Goal: Information Seeking & Learning: Learn about a topic

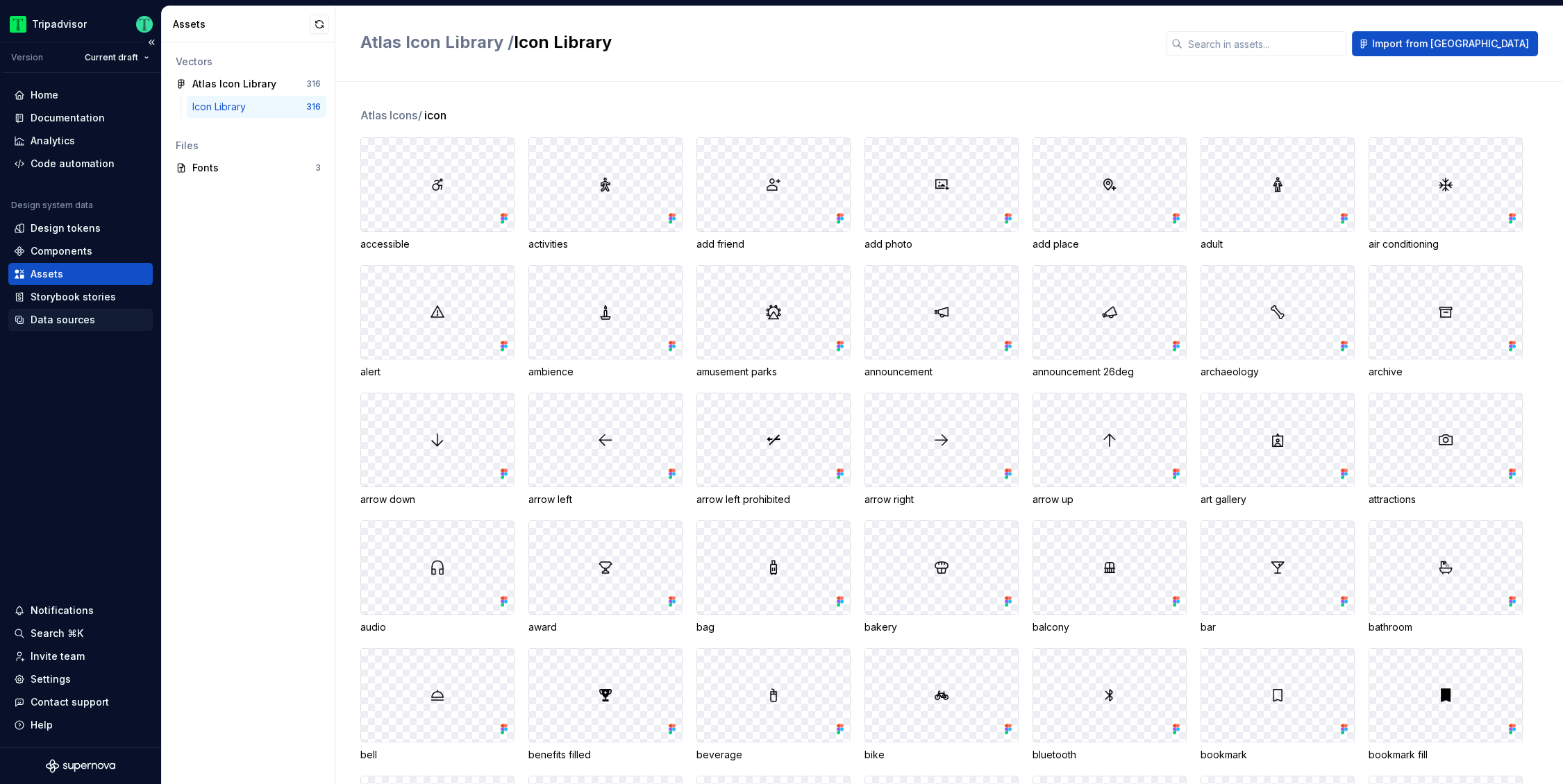
click at [90, 324] on div "Data sources" at bounding box center [62, 319] width 64 height 14
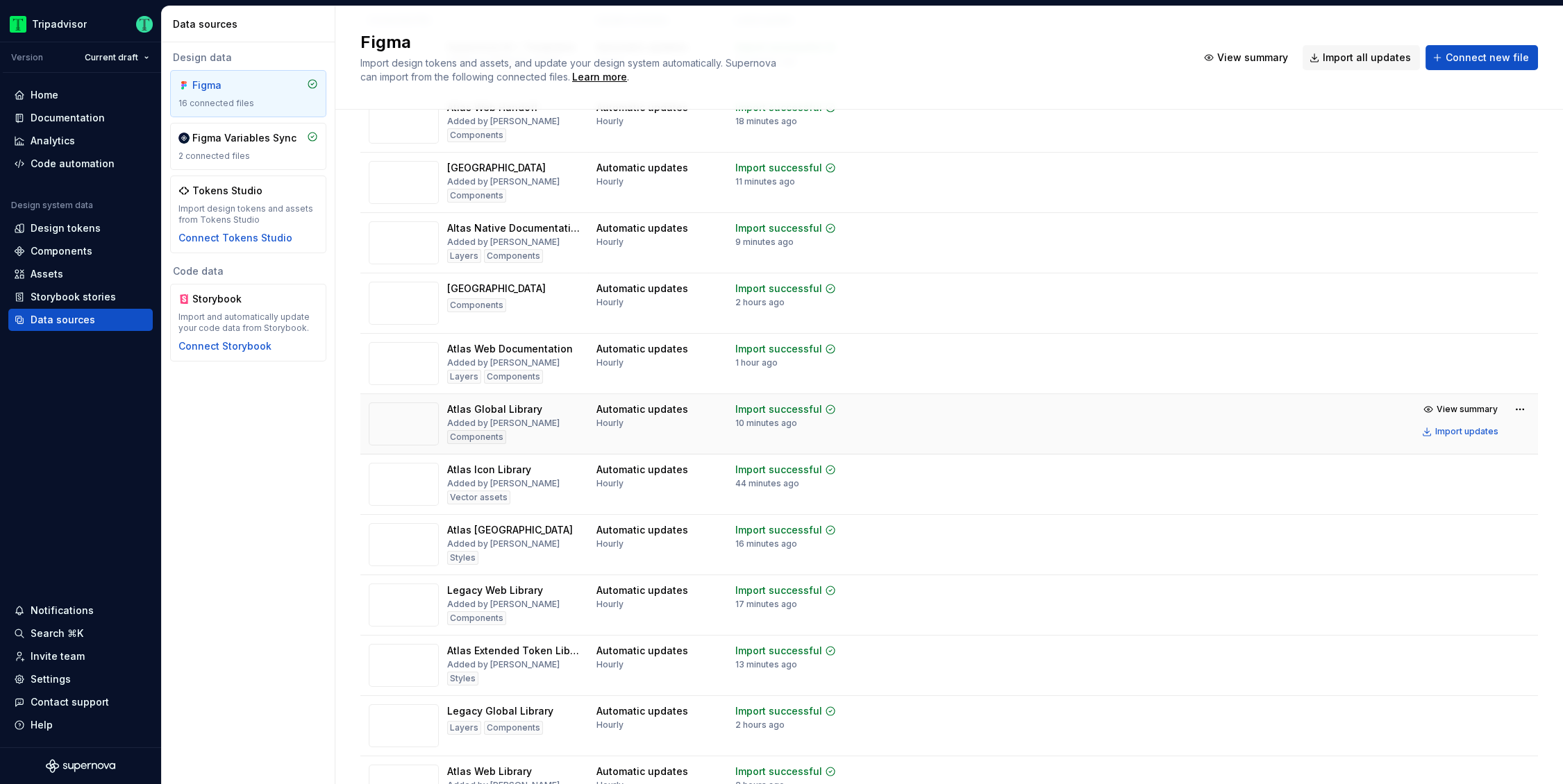
scroll to position [134, 0]
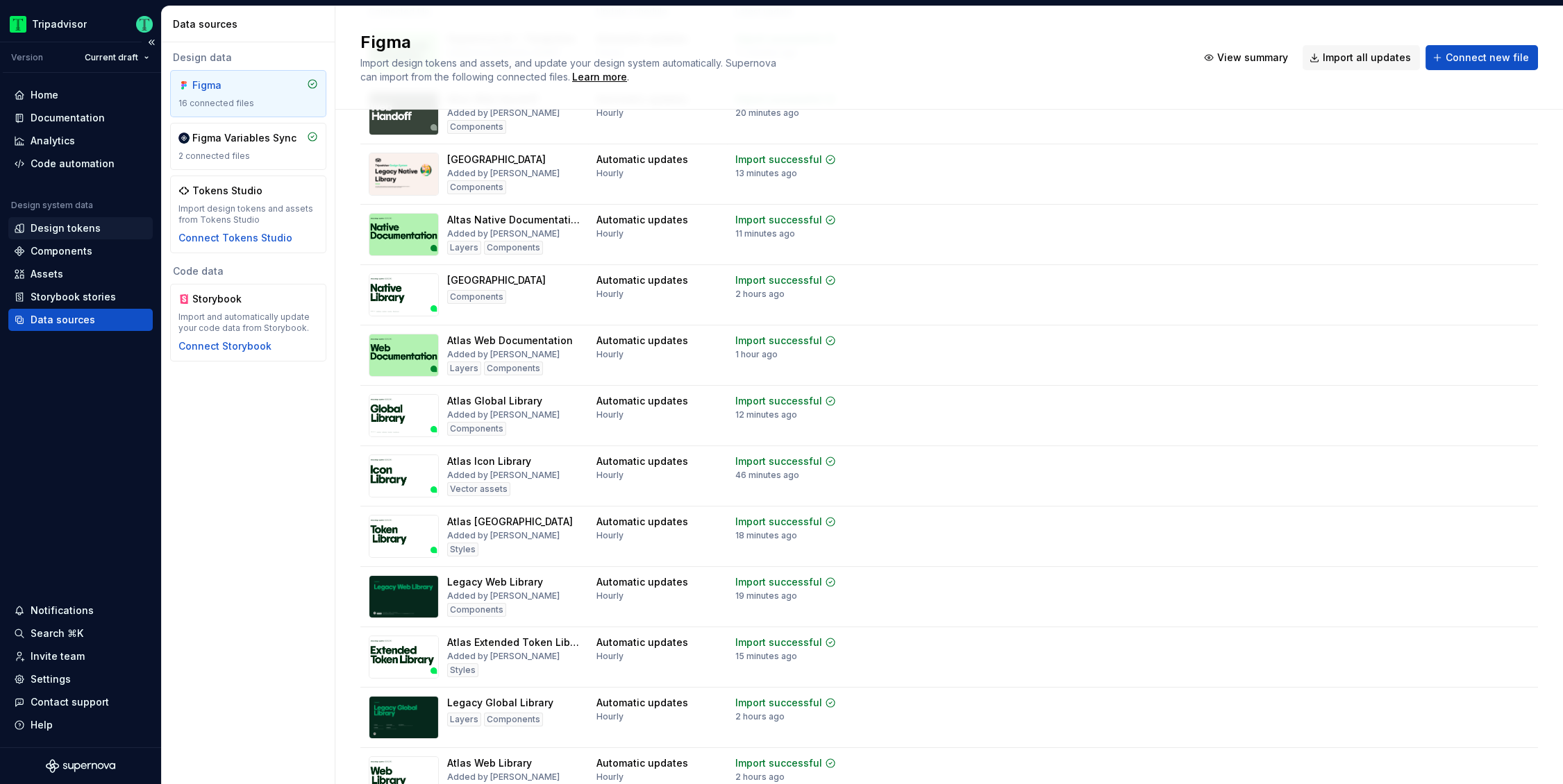
click at [99, 223] on div "Design tokens" at bounding box center [80, 228] width 133 height 14
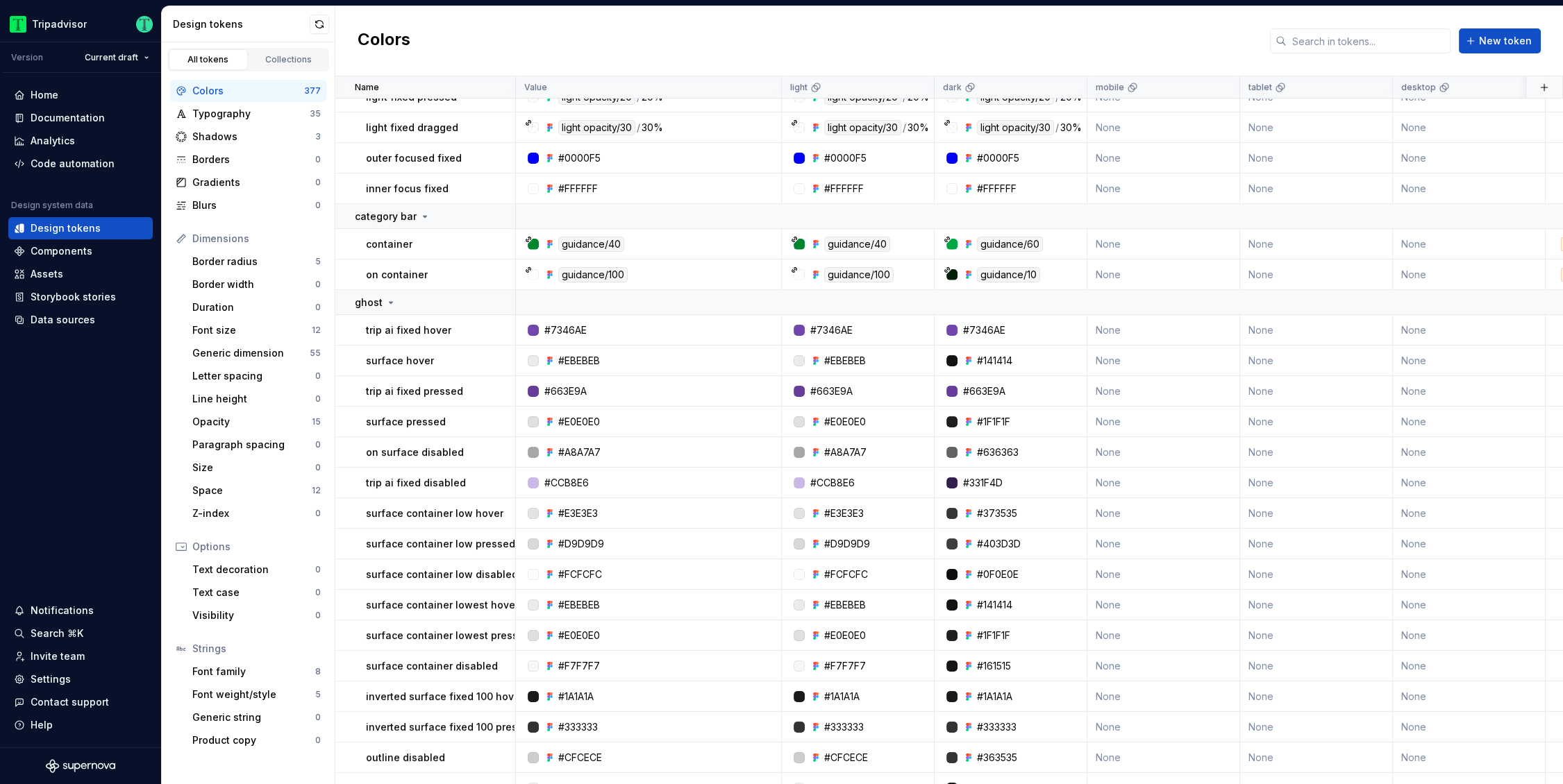
scroll to position [594, 0]
click at [1350, 36] on input "text" at bounding box center [1369, 41] width 164 height 25
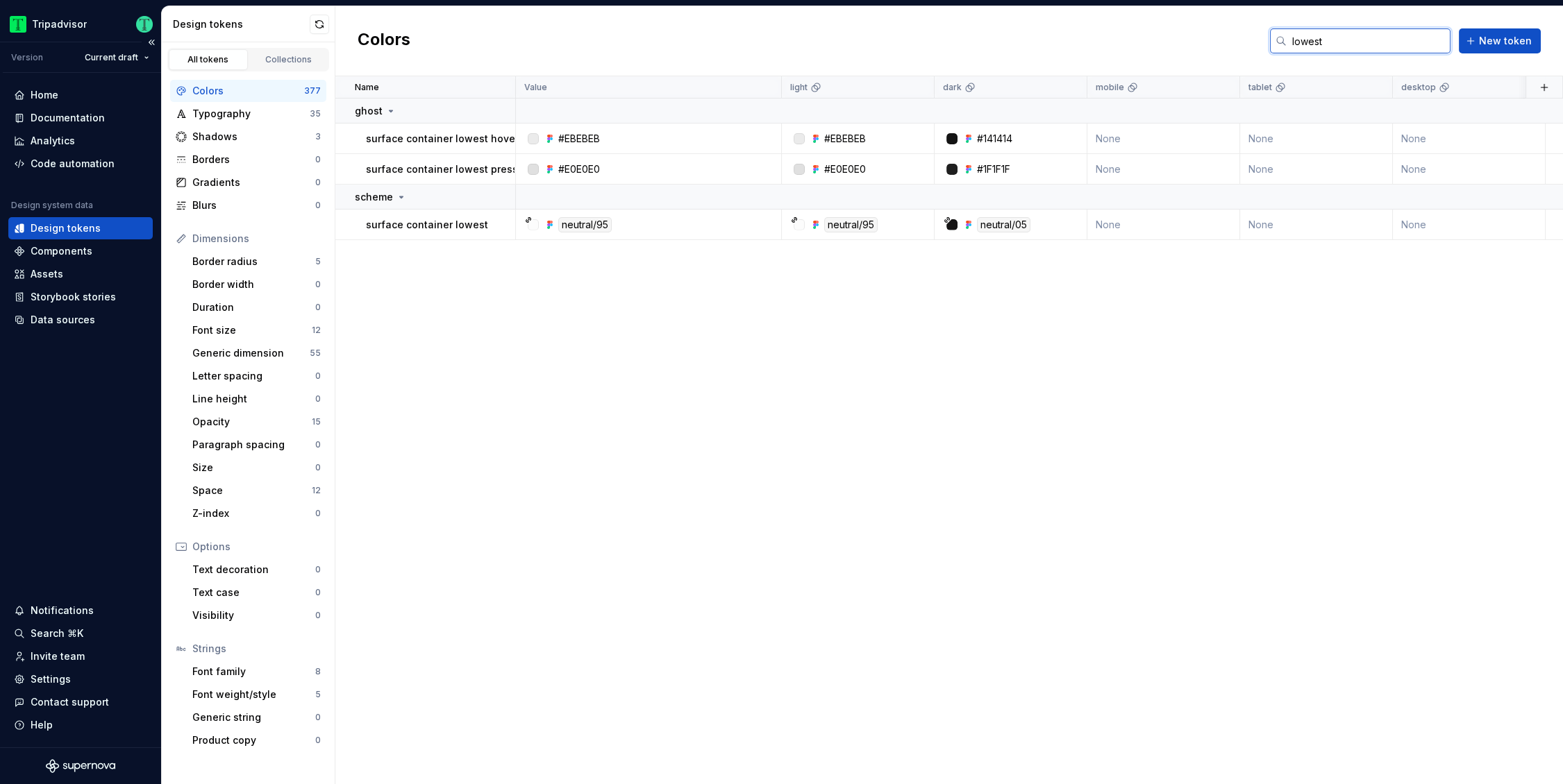
type input "lowest"
click at [52, 322] on div "Data sources" at bounding box center [62, 319] width 64 height 14
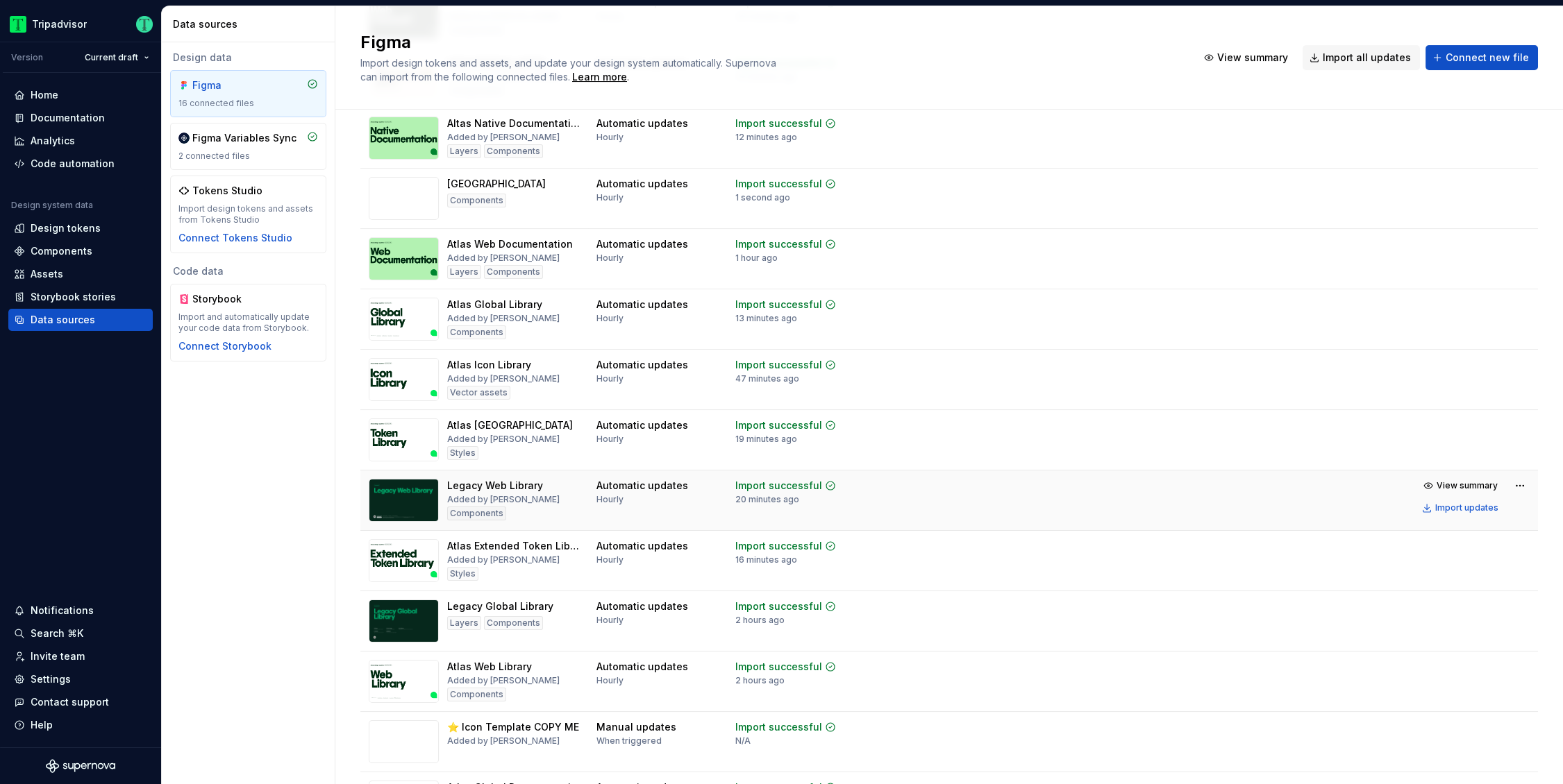
scroll to position [235, 0]
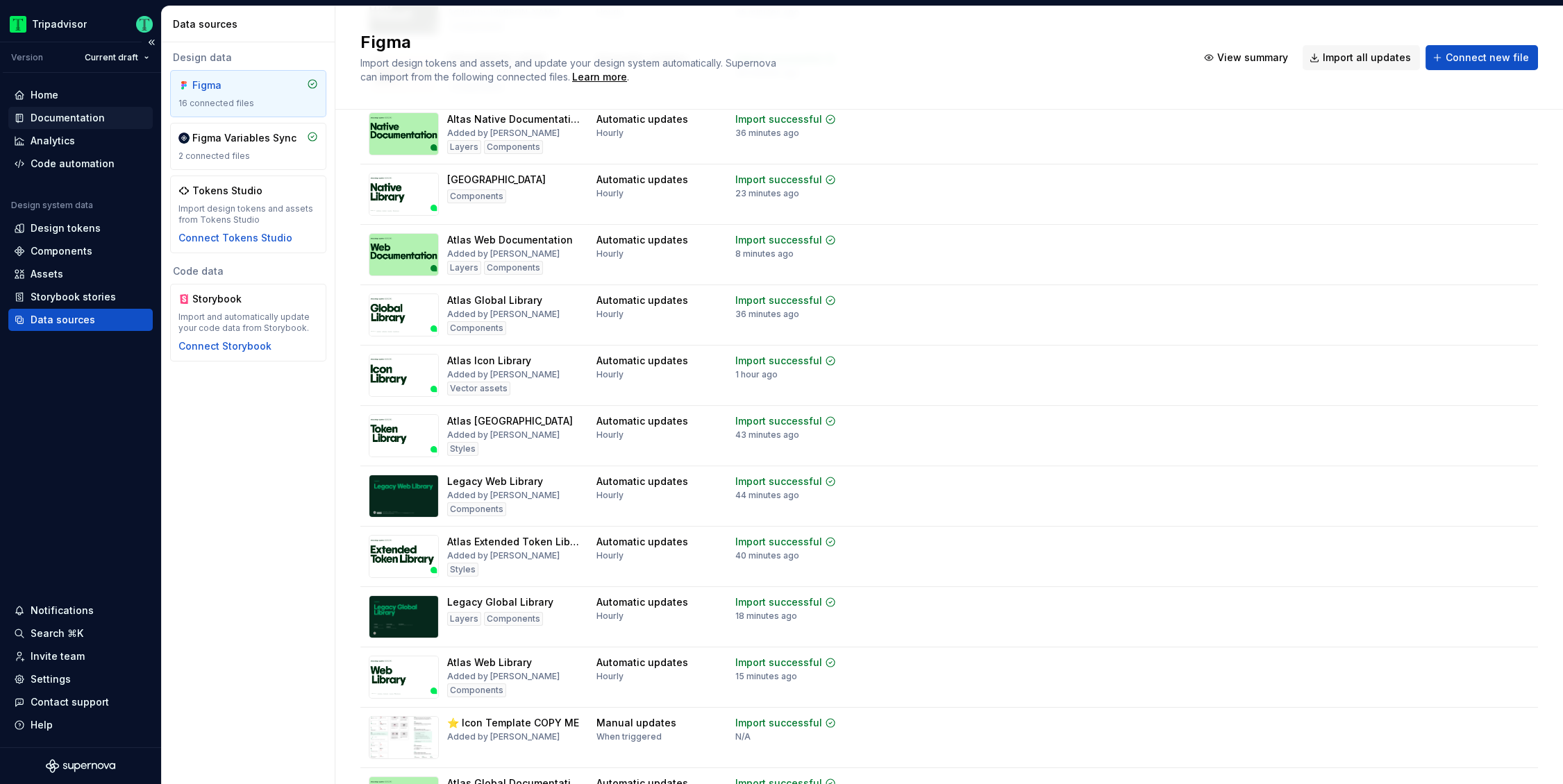
click at [55, 112] on div "Documentation" at bounding box center [67, 118] width 74 height 14
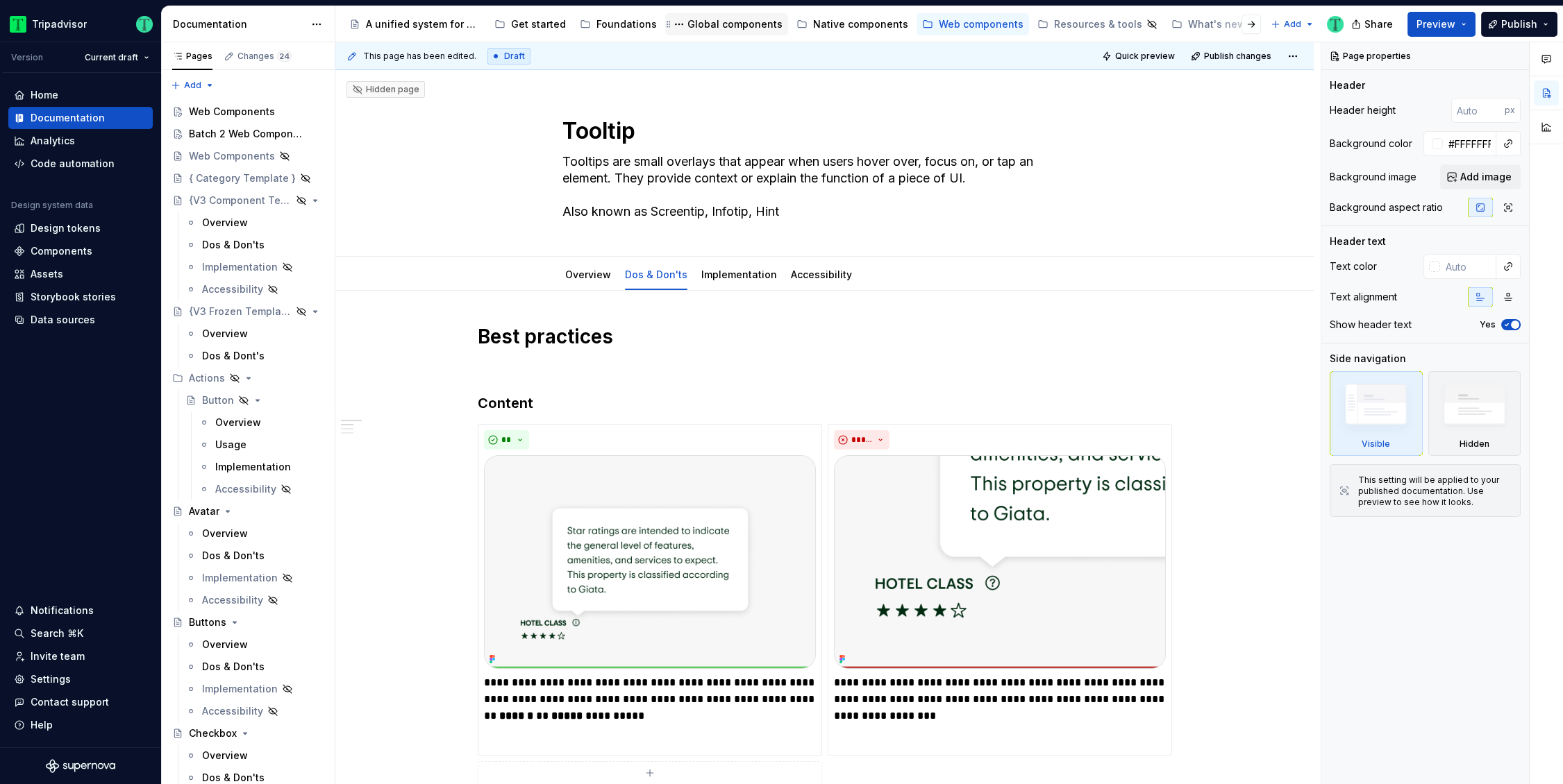
click at [714, 28] on div "Global components" at bounding box center [734, 24] width 95 height 14
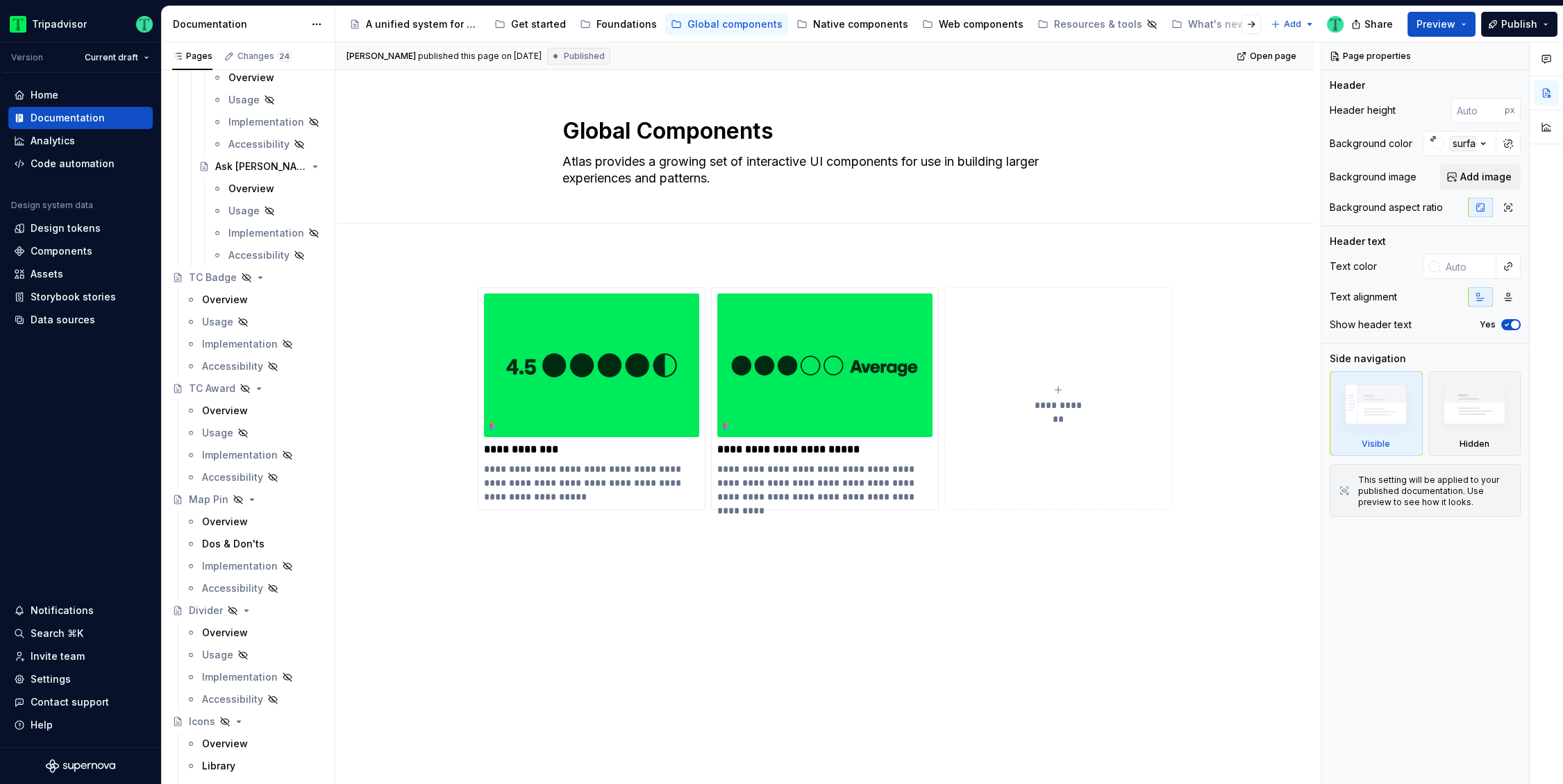
scroll to position [456, 0]
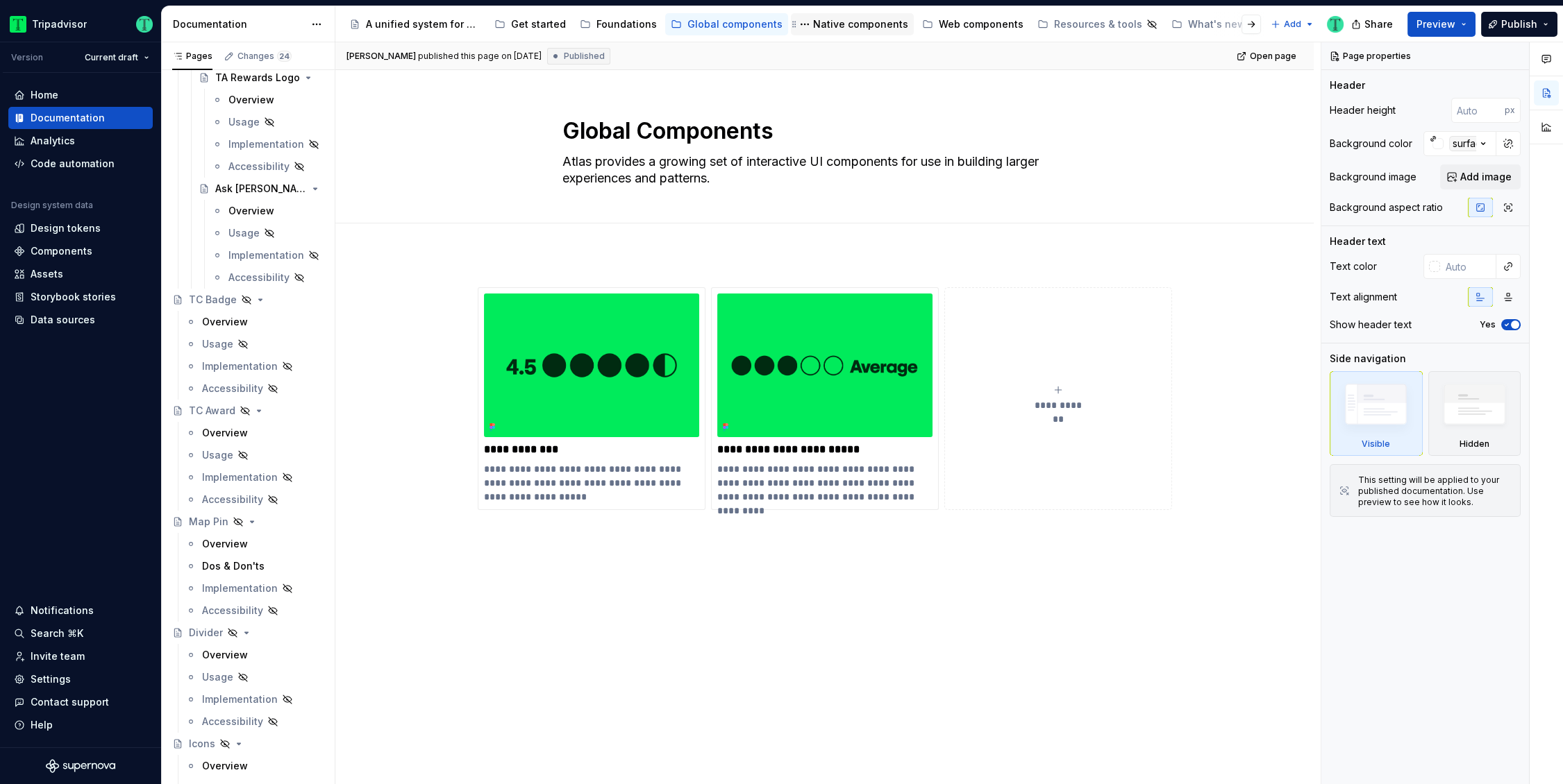
click at [813, 22] on div "Native components" at bounding box center [860, 24] width 95 height 14
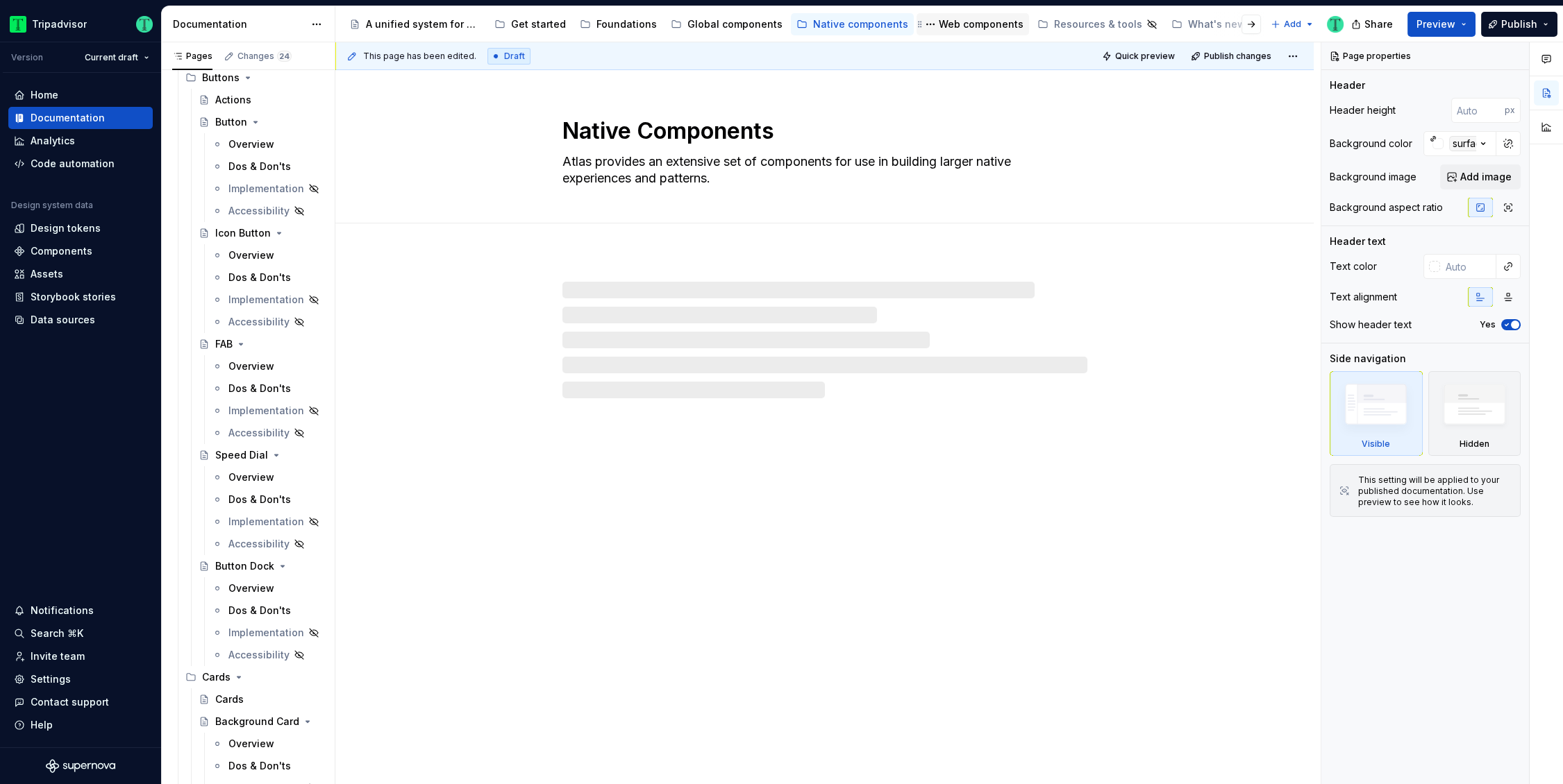
click at [949, 27] on div "Web components" at bounding box center [981, 24] width 85 height 14
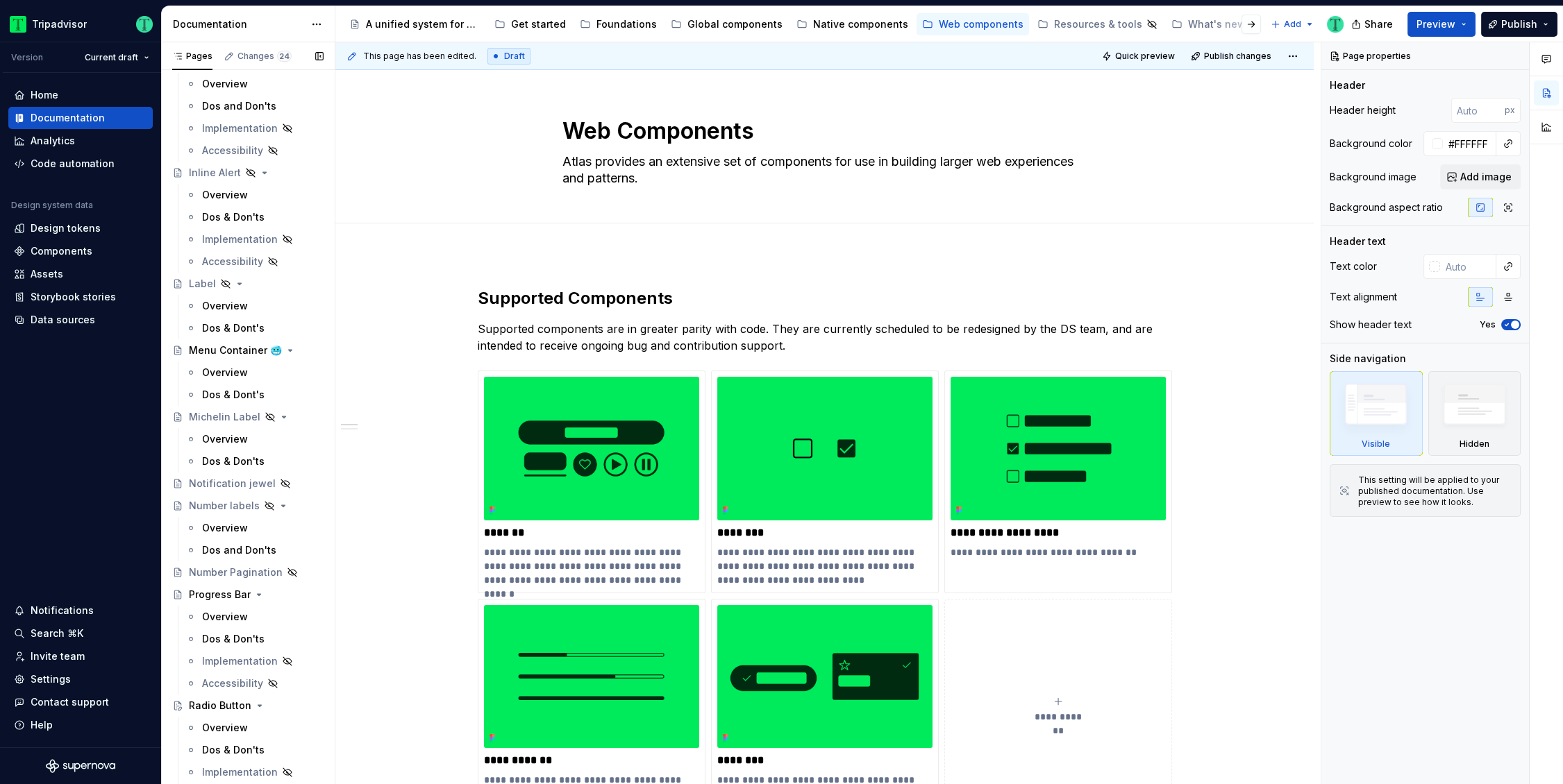
scroll to position [1594, 0]
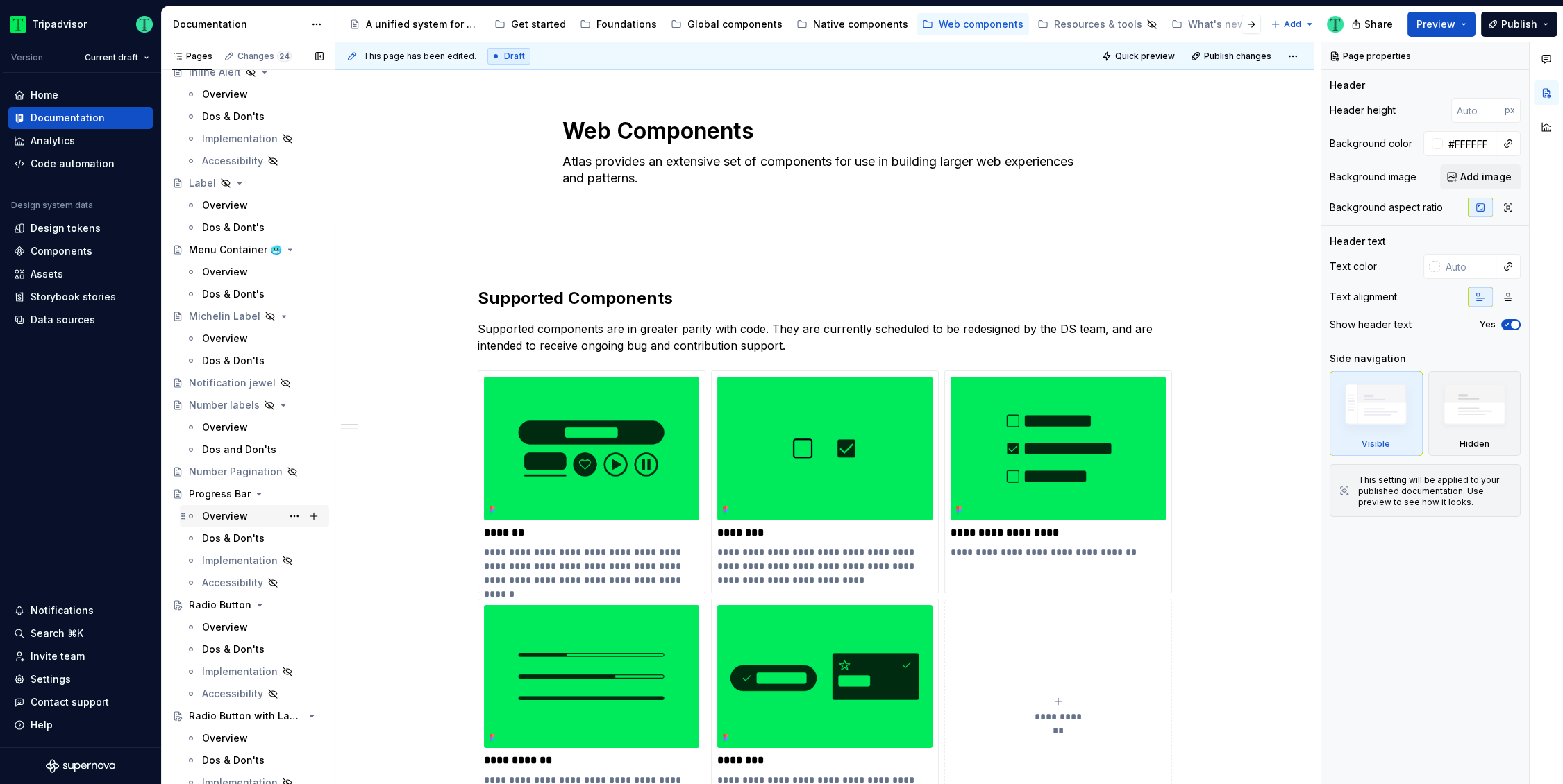
click at [204, 517] on div "Overview" at bounding box center [224, 516] width 46 height 14
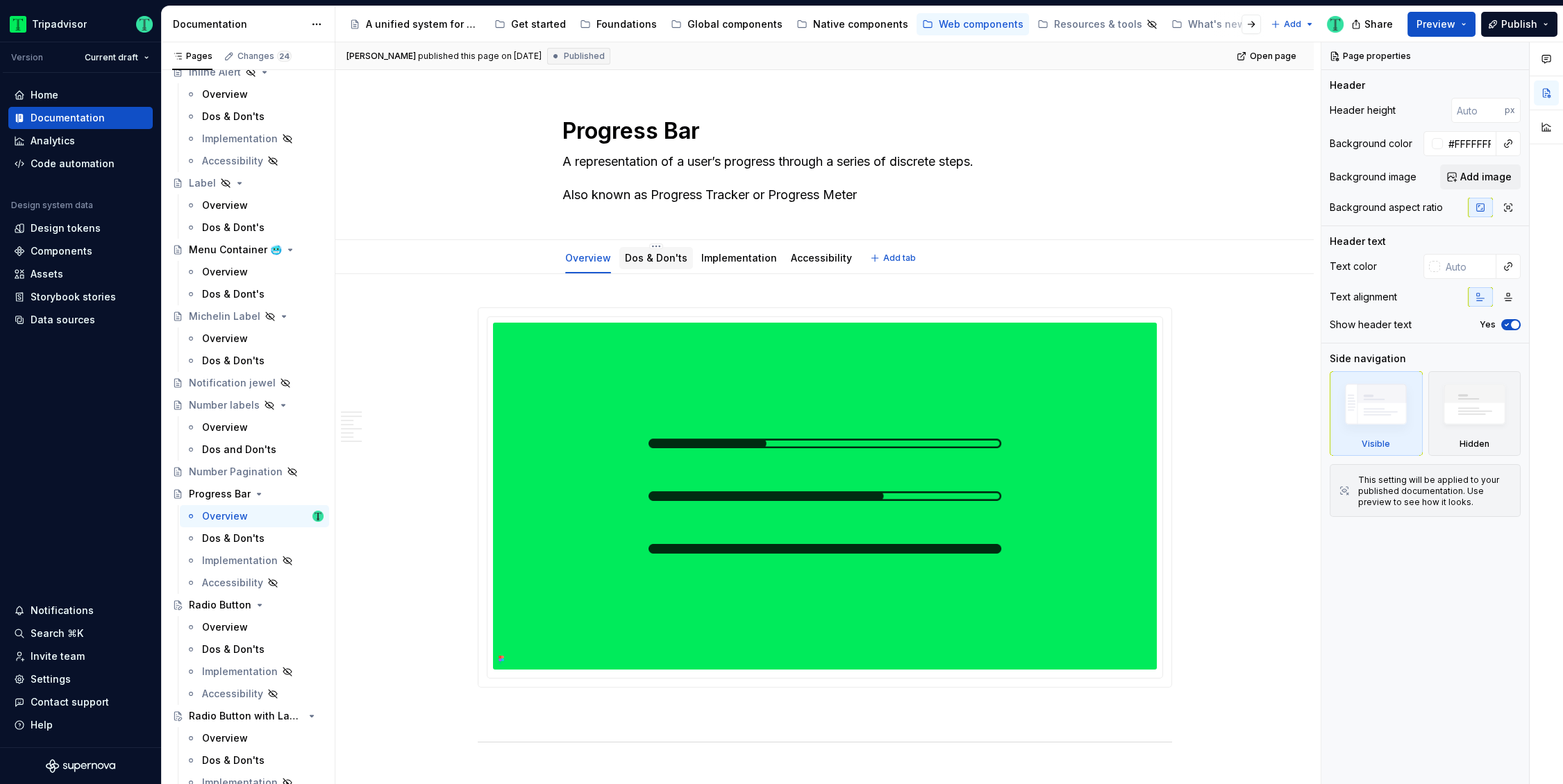
click at [659, 262] on link "Dos & Don'ts" at bounding box center [656, 257] width 62 height 12
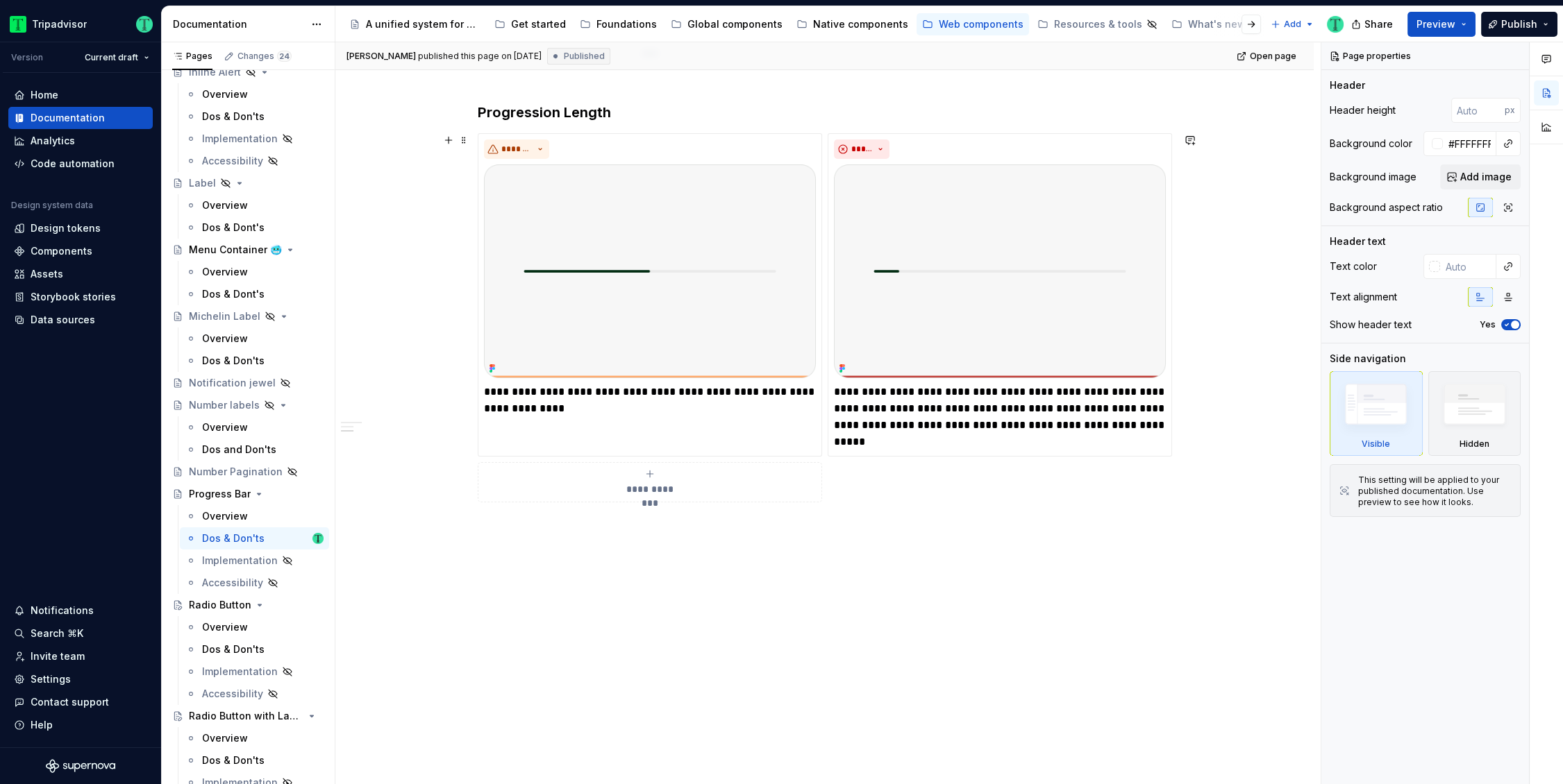
scroll to position [784, 0]
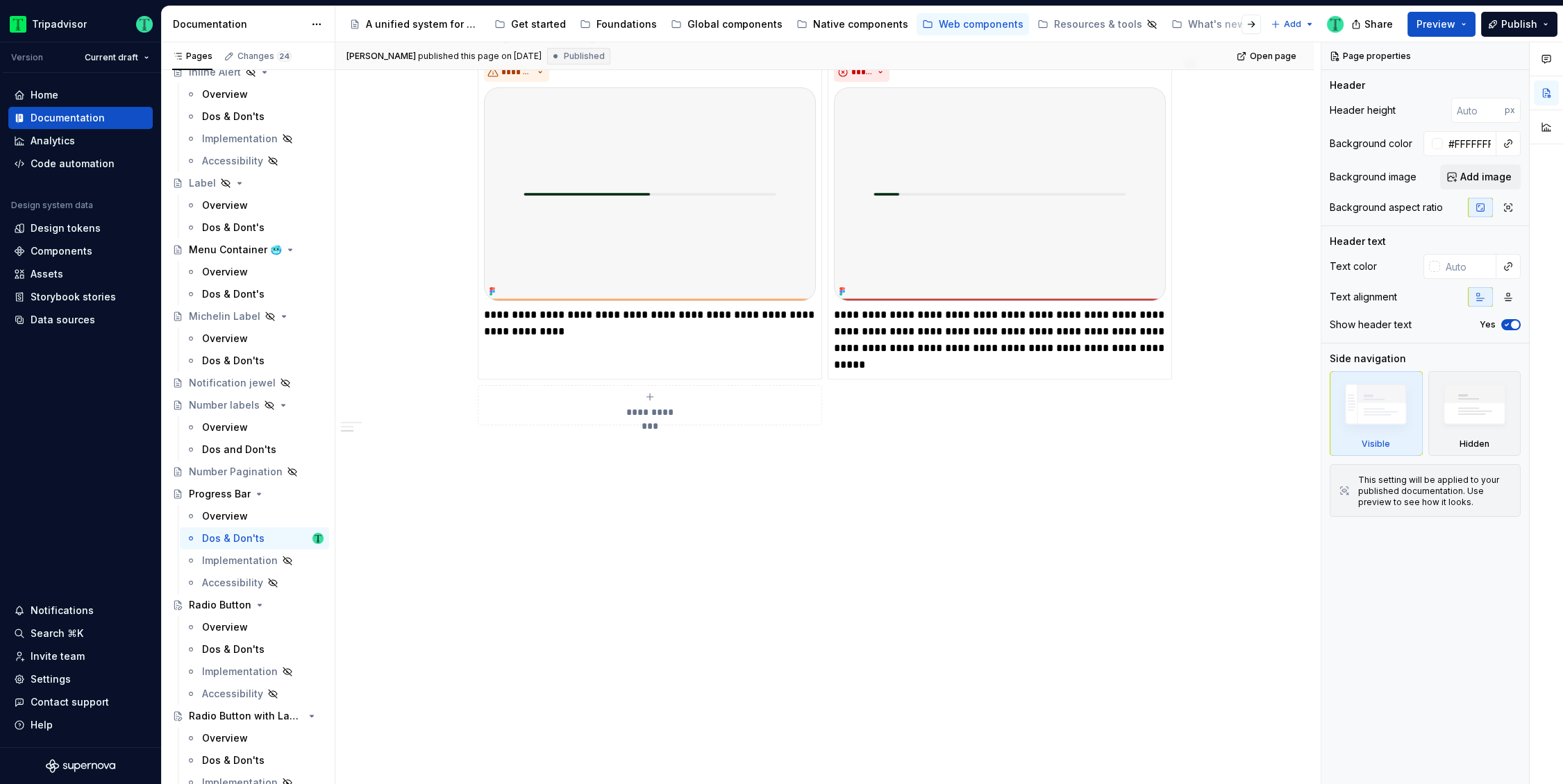
type textarea "*"
